Goal: Task Accomplishment & Management: Use online tool/utility

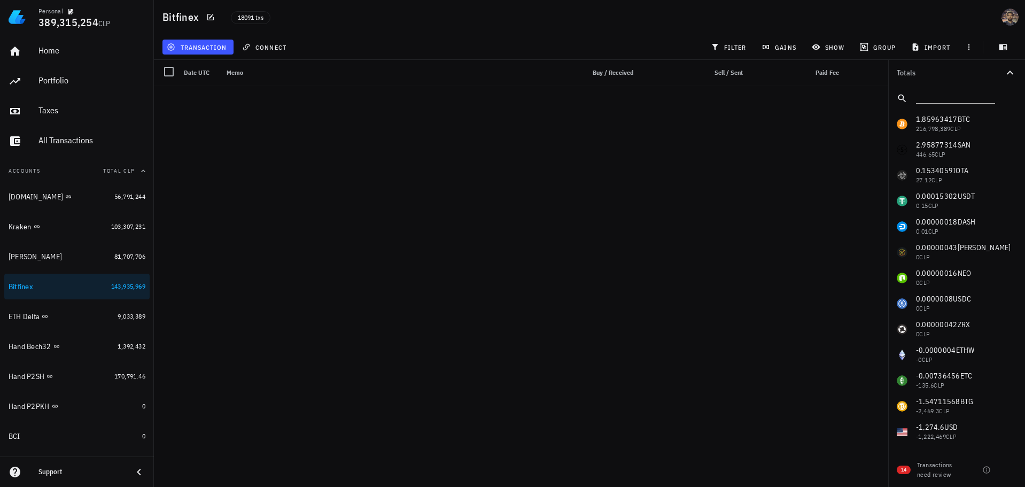
scroll to position [455651, 0]
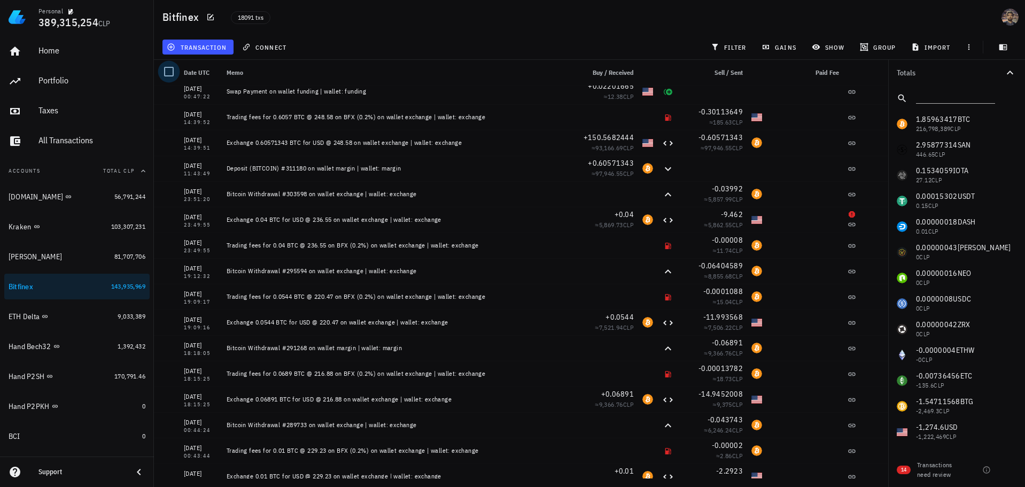
click at [173, 72] on div at bounding box center [169, 72] width 18 height 18
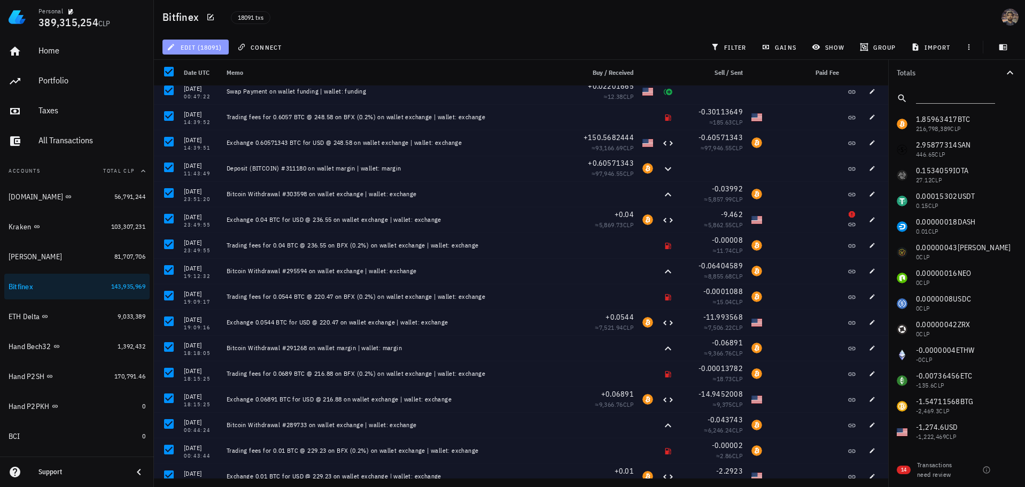
click at [197, 46] on span "edit (18091)" at bounding box center [195, 47] width 53 height 9
click at [188, 47] on span "edit (18091)" at bounding box center [195, 47] width 53 height 9
click at [168, 47] on icon "button" at bounding box center [171, 47] width 9 height 9
click at [195, 72] on div "Delete" at bounding box center [204, 71] width 33 height 9
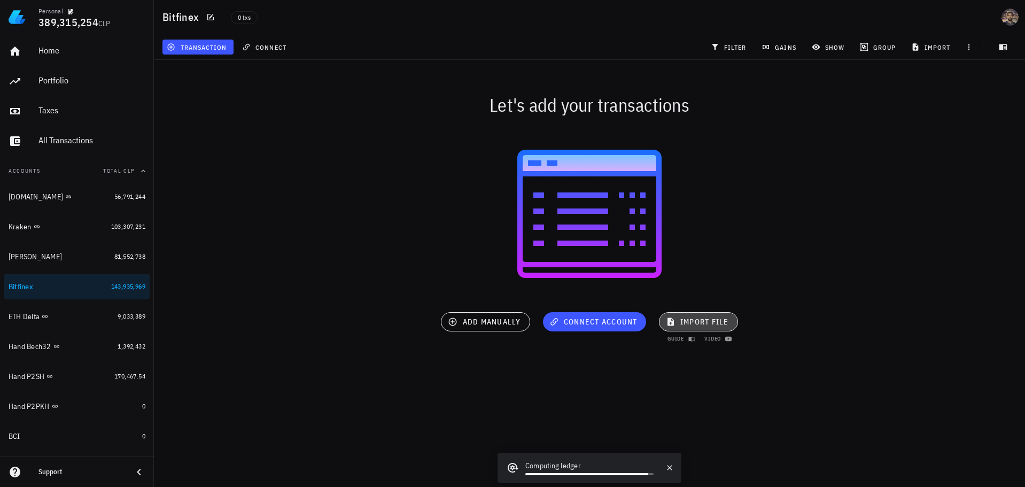
click at [716, 322] on span "import file" at bounding box center [698, 322] width 61 height 10
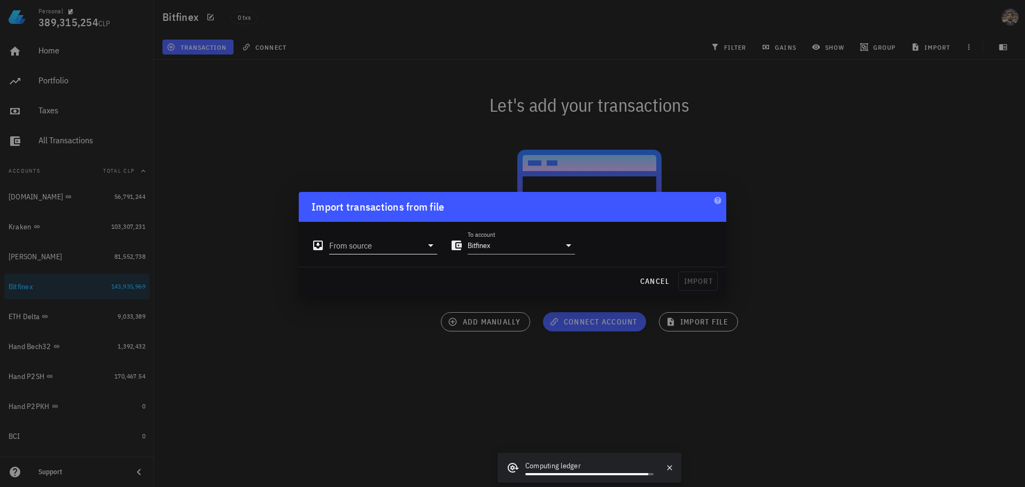
click at [372, 246] on input "From source" at bounding box center [375, 245] width 93 height 17
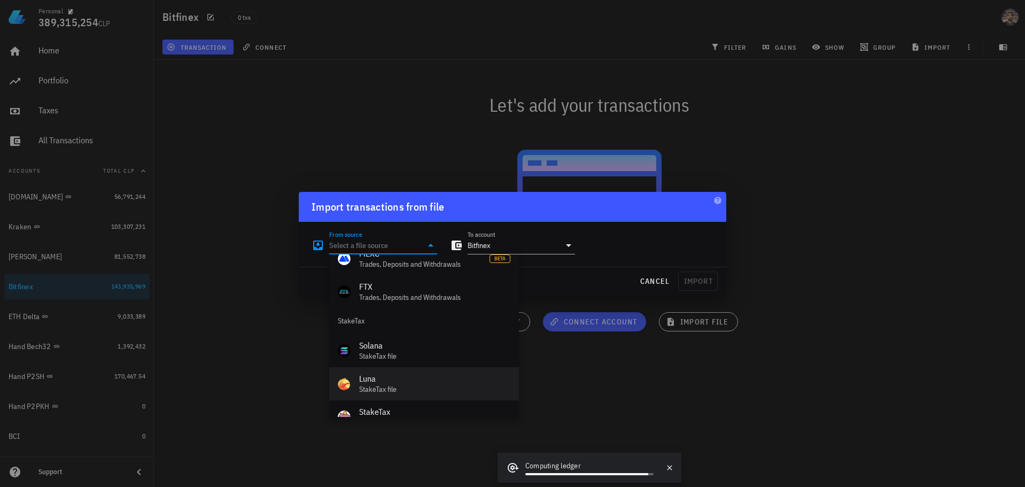
scroll to position [479, 0]
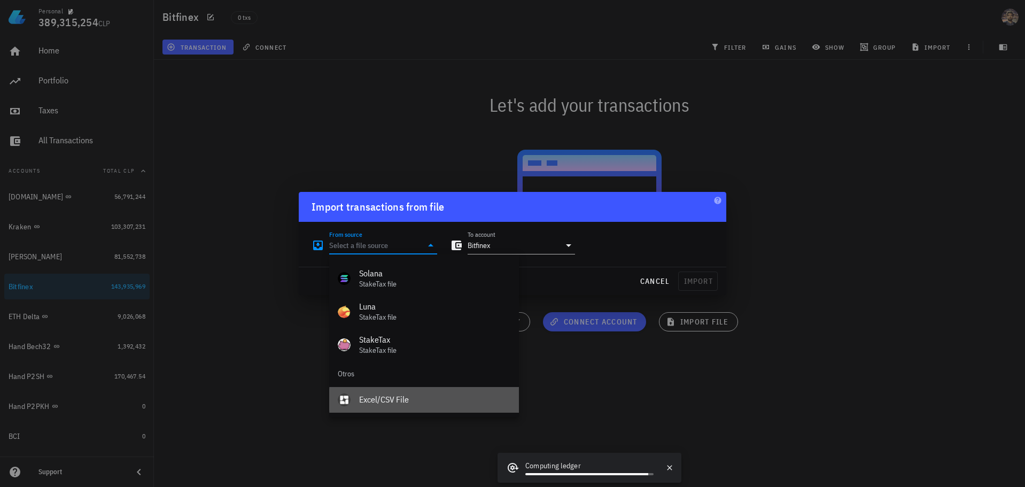
click at [389, 404] on div "Excel/CSV File" at bounding box center [434, 399] width 151 height 10
type input "Excel/CSV File"
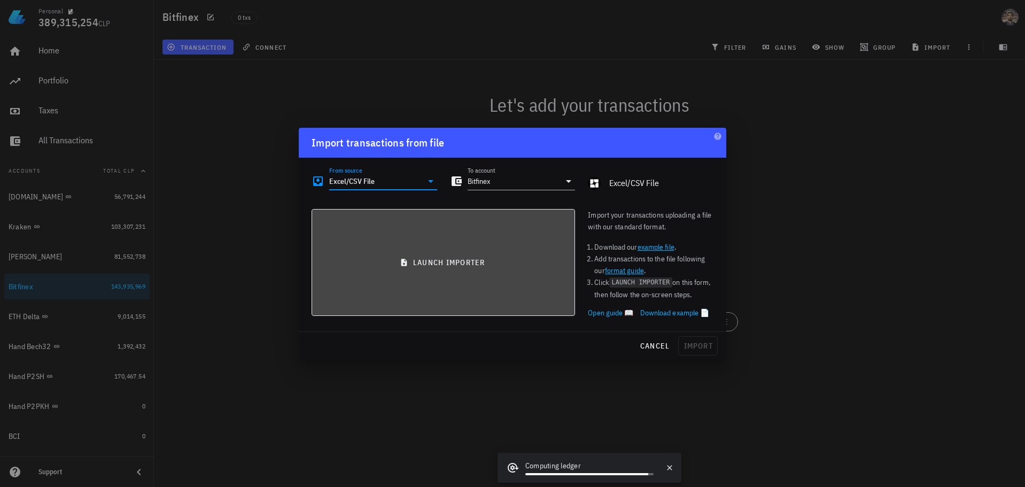
click at [406, 272] on button "launch importer" at bounding box center [443, 262] width 263 height 107
